Goal: Task Accomplishment & Management: Manage account settings

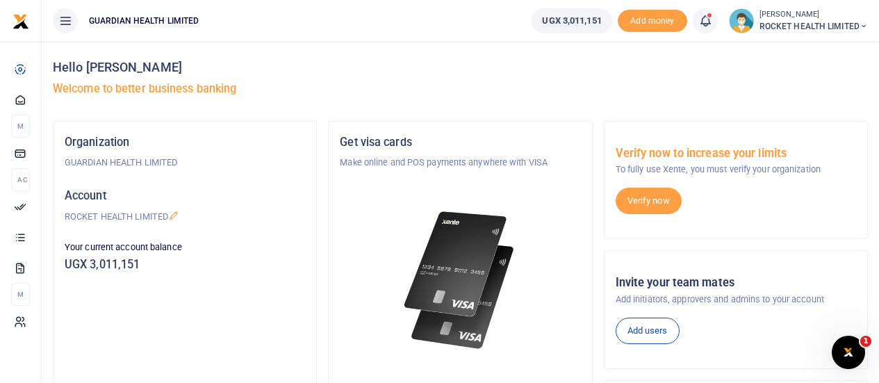
click at [705, 22] on icon at bounding box center [705, 20] width 14 height 15
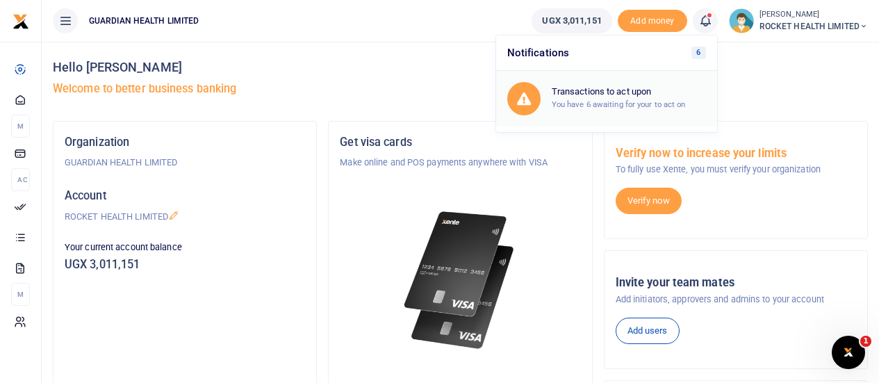
click at [617, 101] on small "You have 6 awaiting for your to act on" at bounding box center [618, 104] width 134 height 10
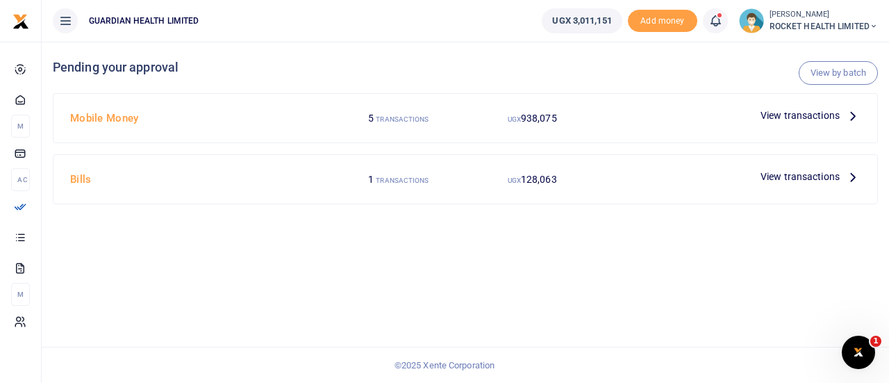
click at [790, 117] on span "View transactions" at bounding box center [800, 115] width 79 height 15
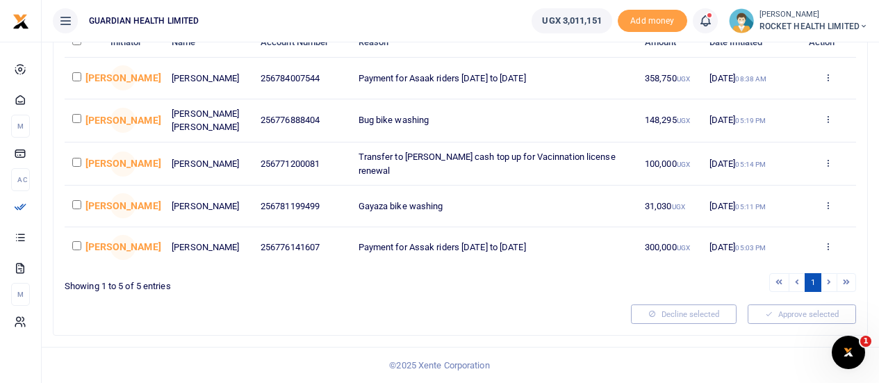
scroll to position [169, 0]
click at [829, 284] on li at bounding box center [829, 282] width 16 height 19
click at [828, 283] on li at bounding box center [829, 282] width 16 height 19
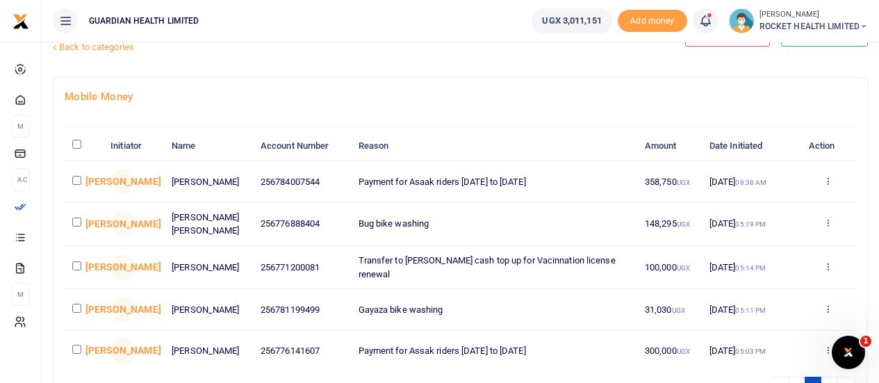
scroll to position [0, 0]
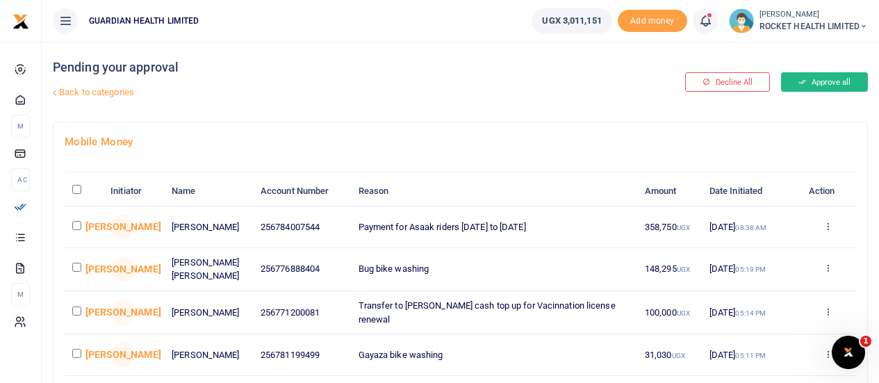
click at [821, 81] on button "Approve all" at bounding box center [824, 81] width 87 height 19
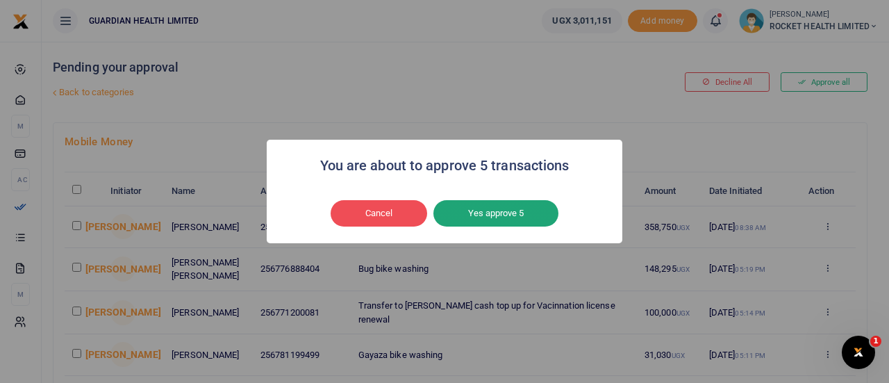
click at [477, 213] on button "Yes approve 5" at bounding box center [495, 213] width 125 height 26
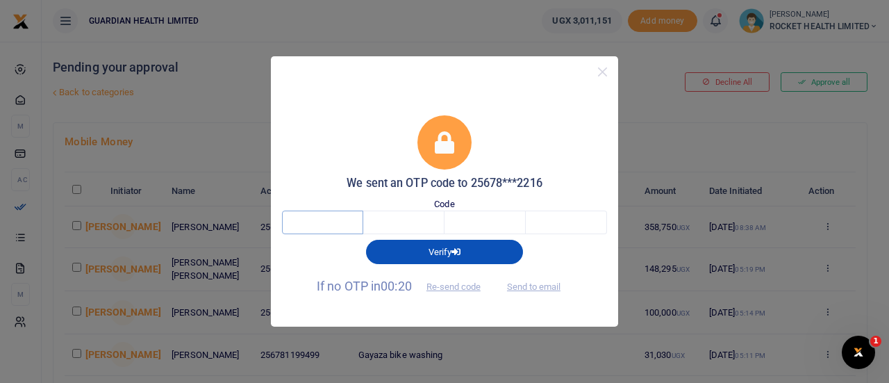
click at [337, 225] on input "text" at bounding box center [322, 222] width 81 height 24
type input "6"
type input "9"
type input "3"
type input "4"
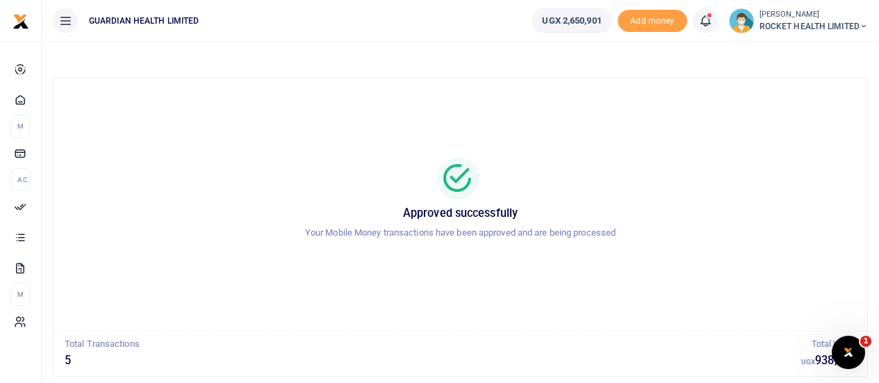
click at [708, 24] on icon at bounding box center [705, 20] width 14 height 15
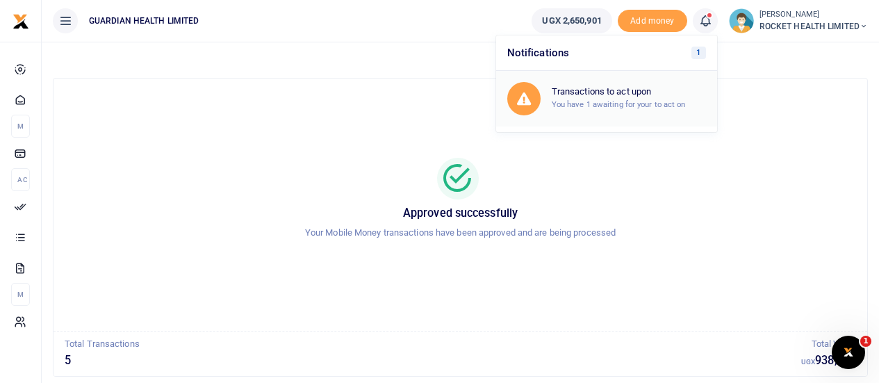
click at [636, 94] on h6 "Transactions to act upon" at bounding box center [628, 91] width 154 height 11
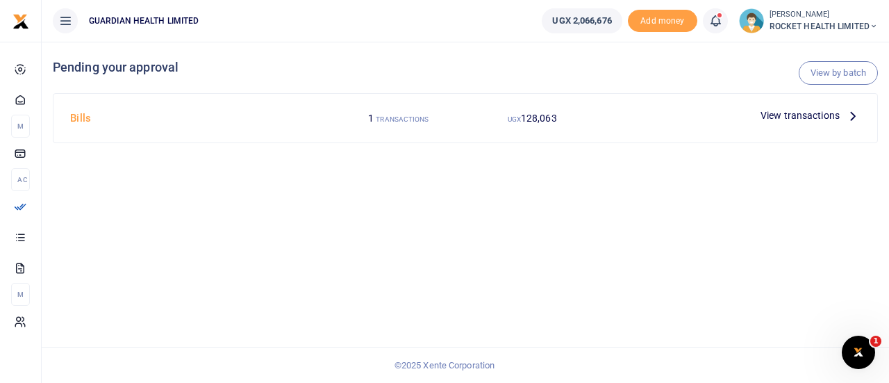
click at [782, 116] on span "View transactions" at bounding box center [800, 115] width 79 height 15
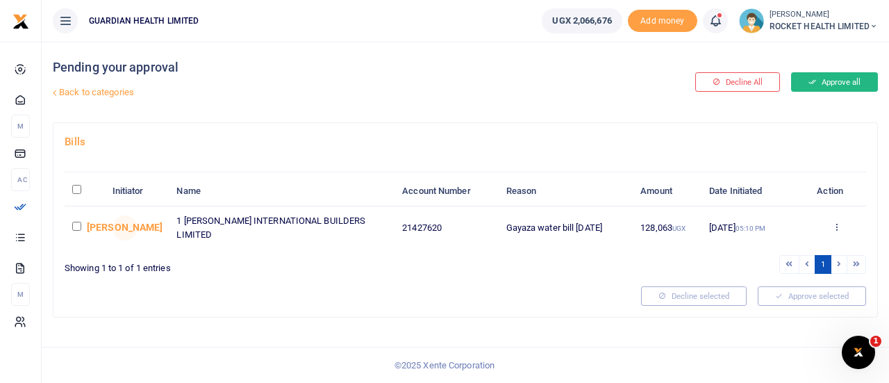
click at [820, 77] on button "Approve all" at bounding box center [834, 81] width 87 height 19
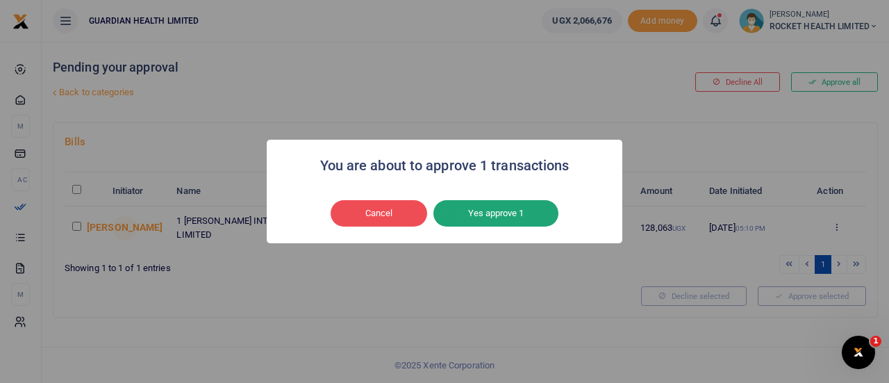
click at [490, 217] on button "Yes approve 1" at bounding box center [495, 213] width 125 height 26
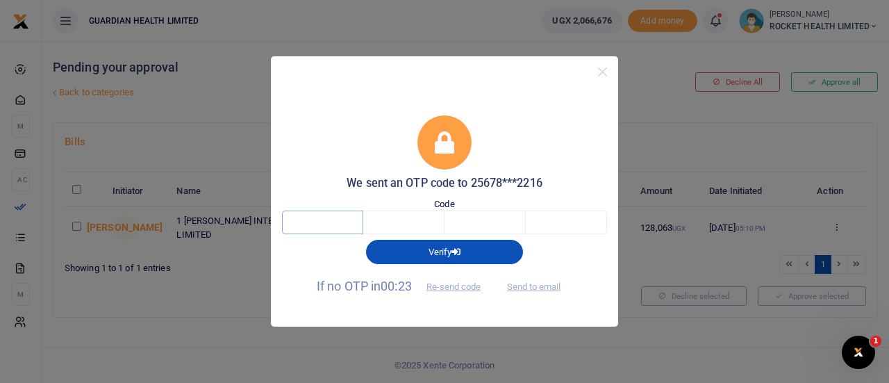
click at [305, 215] on input "text" at bounding box center [322, 222] width 81 height 24
type input "9"
type input "0"
type input "4"
type input "2"
